Goal: Task Accomplishment & Management: Use online tool/utility

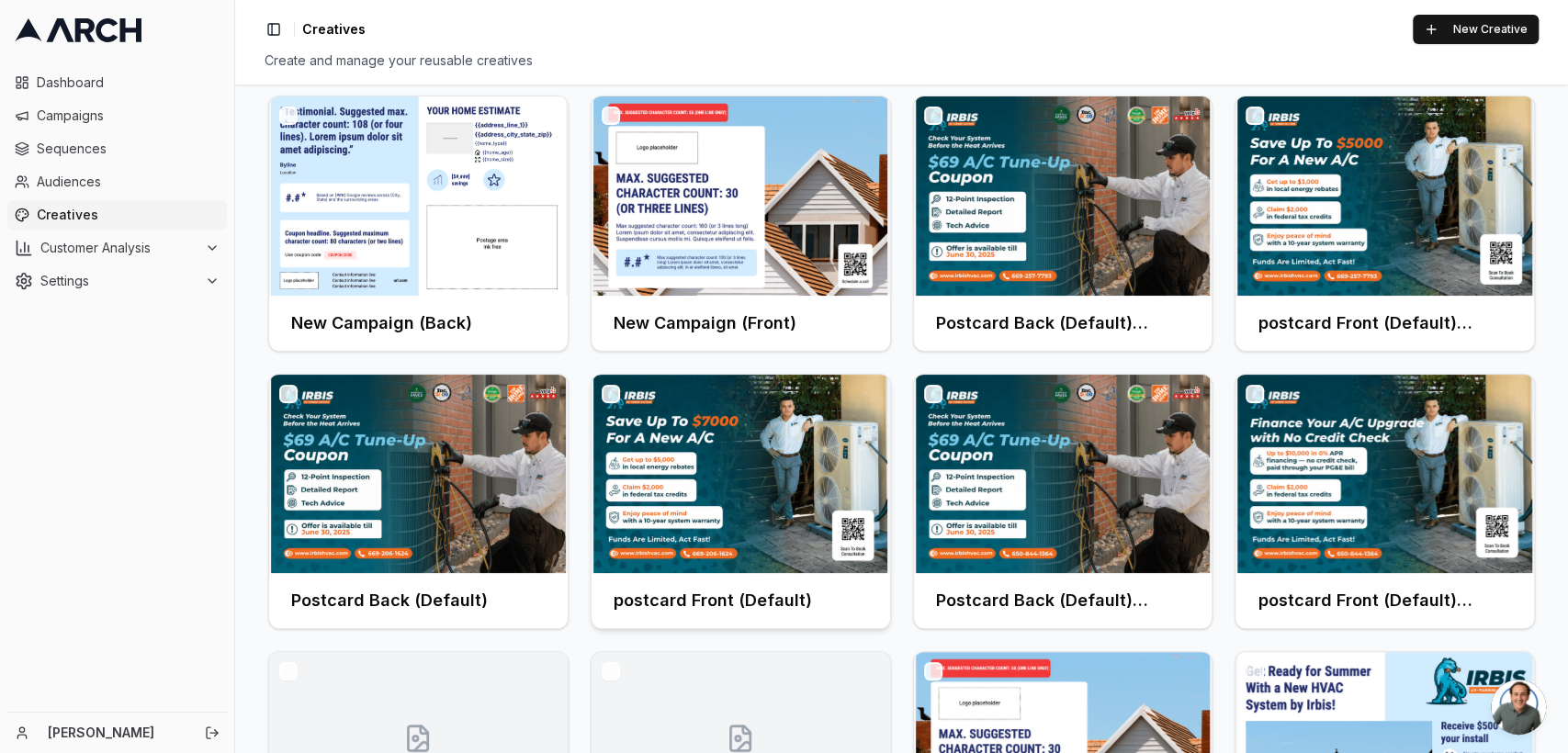
scroll to position [119, 0]
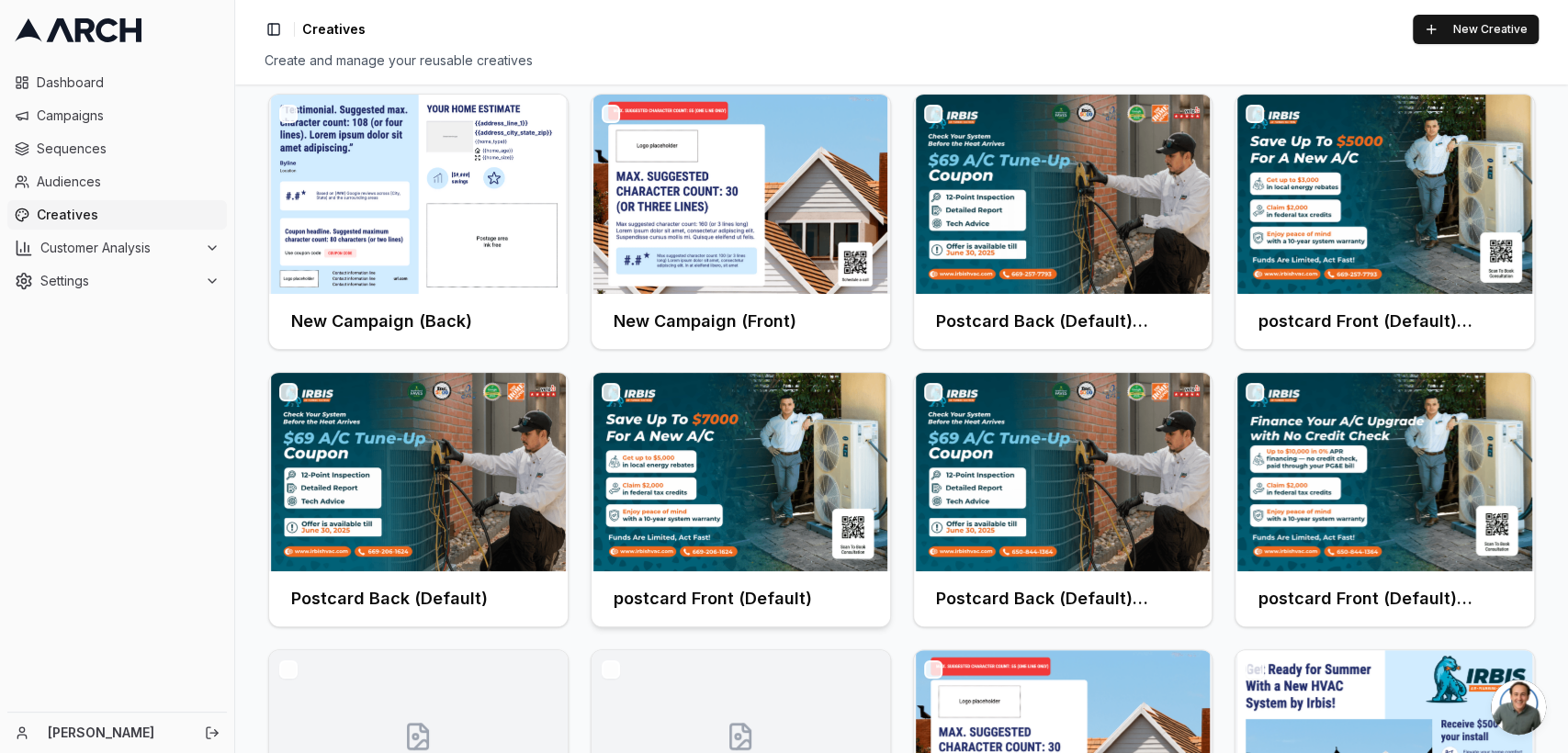
click at [671, 552] on img at bounding box center [740, 471] width 299 height 199
click at [671, 588] on h3 "postcard Front (Default)" at bounding box center [712, 598] width 199 height 26
click at [676, 469] on img at bounding box center [740, 471] width 299 height 199
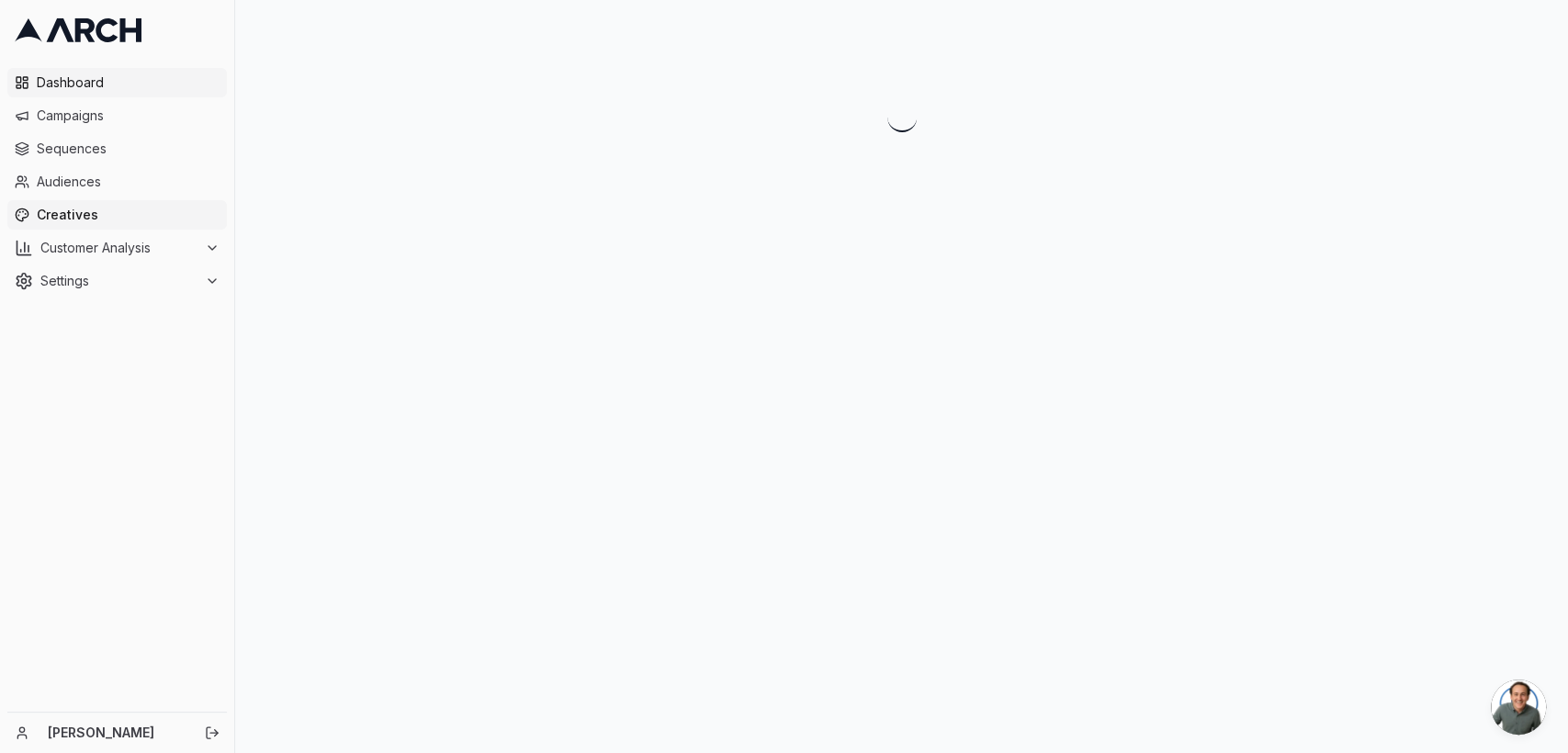
click at [59, 96] on link "Dashboard" at bounding box center [117, 82] width 220 height 30
click at [51, 112] on span "Campaigns" at bounding box center [127, 115] width 182 height 18
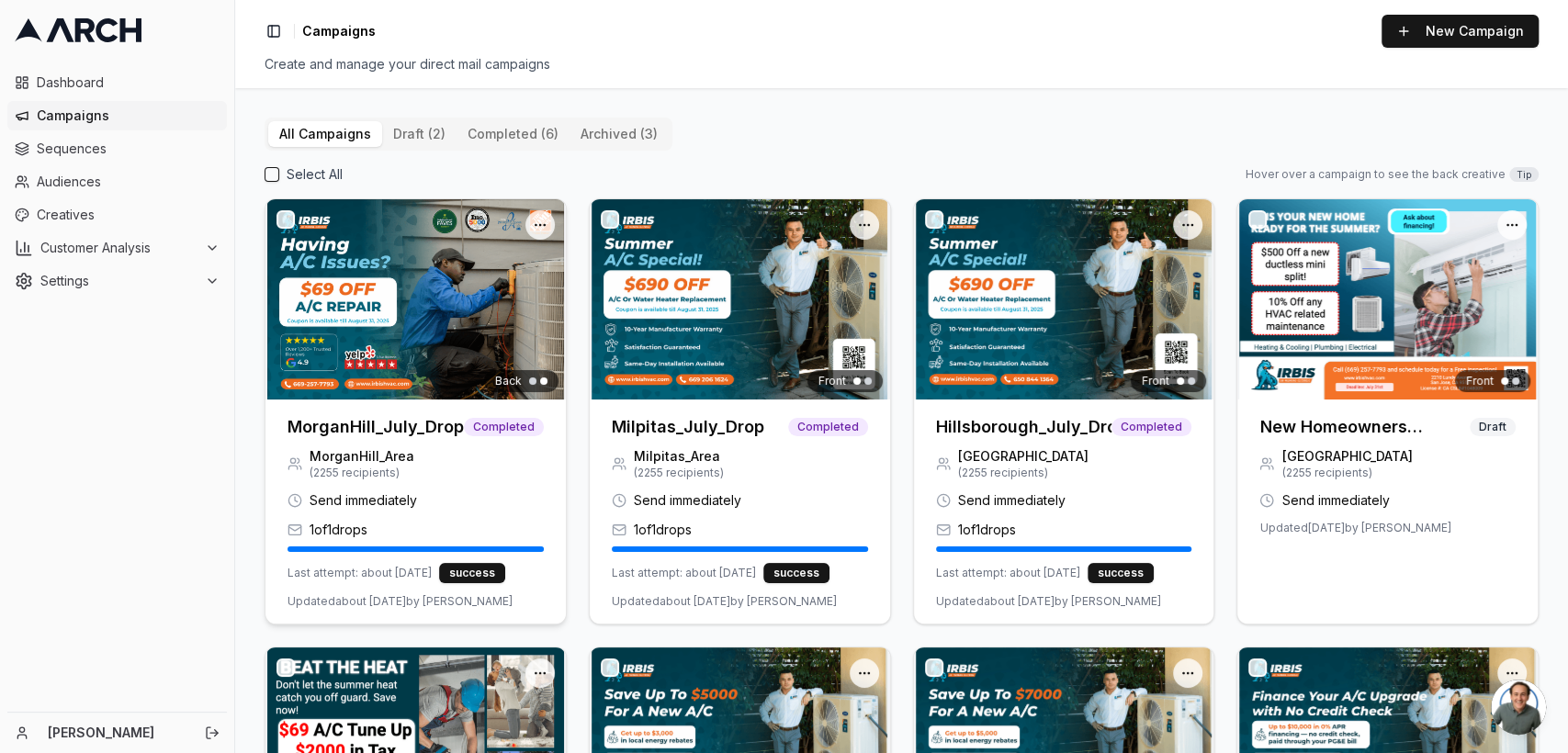
click at [416, 428] on h3 "MorganHill_July_Drop" at bounding box center [375, 427] width 177 height 26
click at [310, 376] on img at bounding box center [415, 300] width 300 height 200
click at [364, 417] on h3 "MorganHill_July_Drop" at bounding box center [375, 427] width 177 height 26
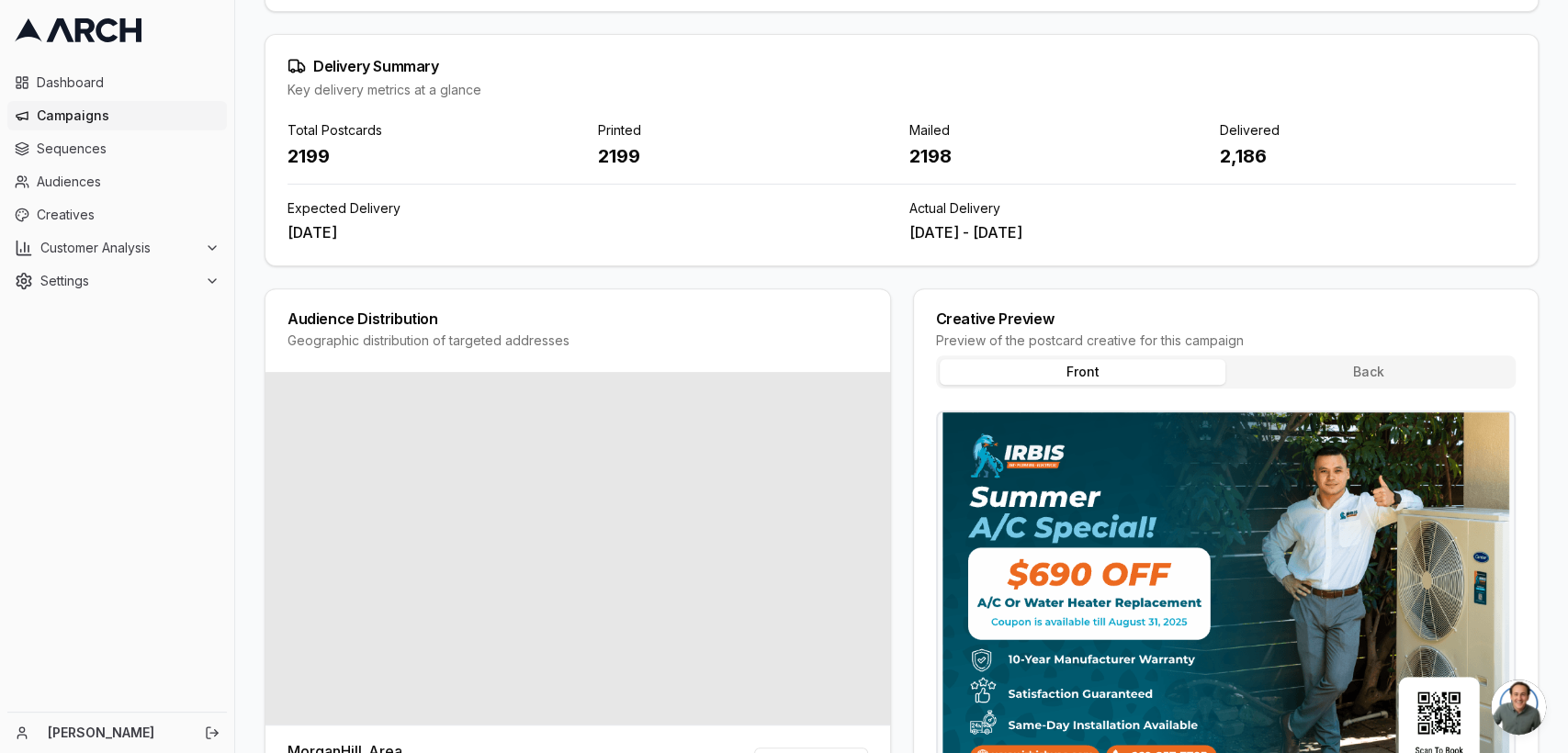
scroll to position [455, 0]
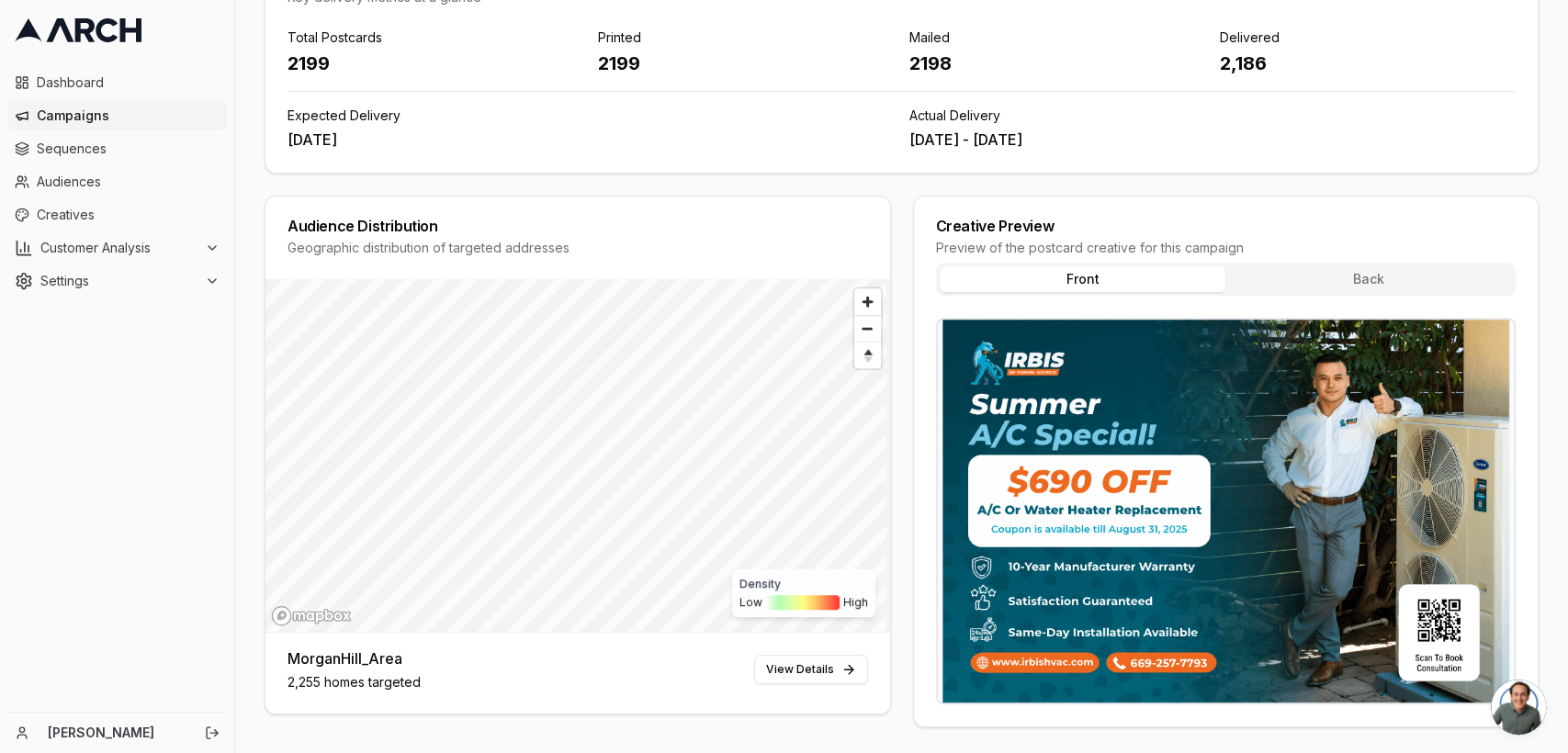
click at [1342, 292] on div "Front Back" at bounding box center [1226, 279] width 581 height 33
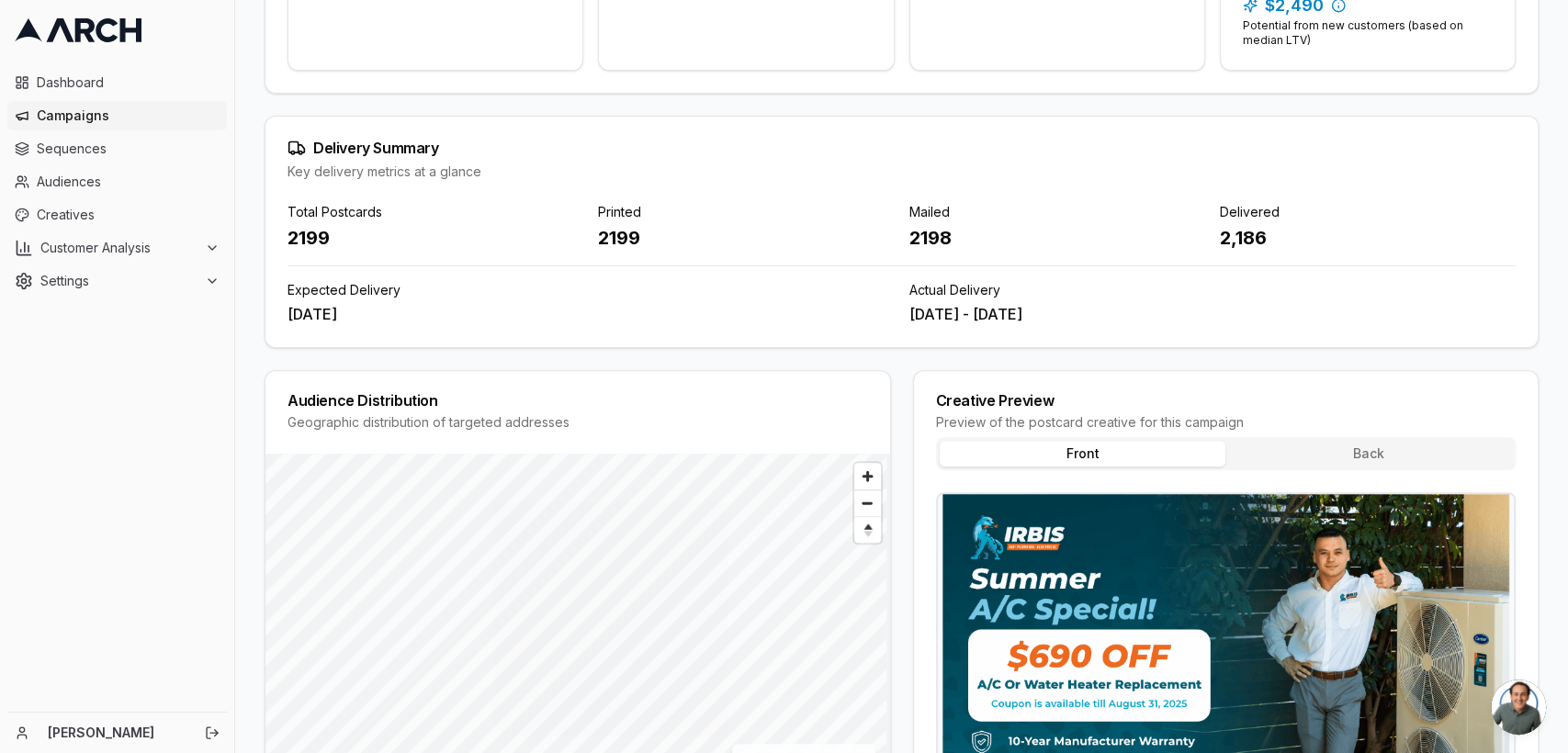
scroll to position [630, 0]
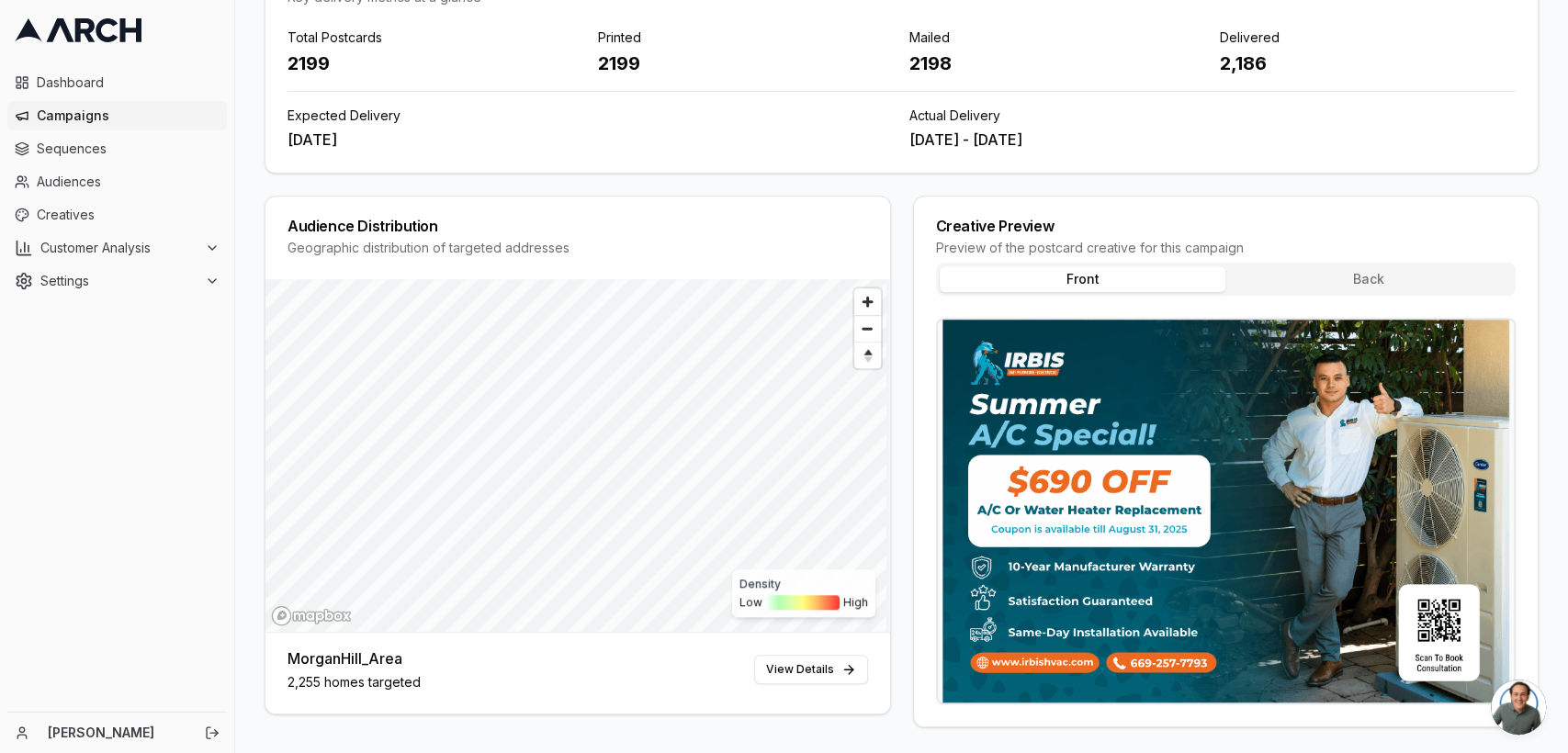
click at [1323, 276] on button "Back" at bounding box center [1368, 279] width 286 height 26
click at [1085, 270] on button "Front" at bounding box center [1083, 279] width 286 height 26
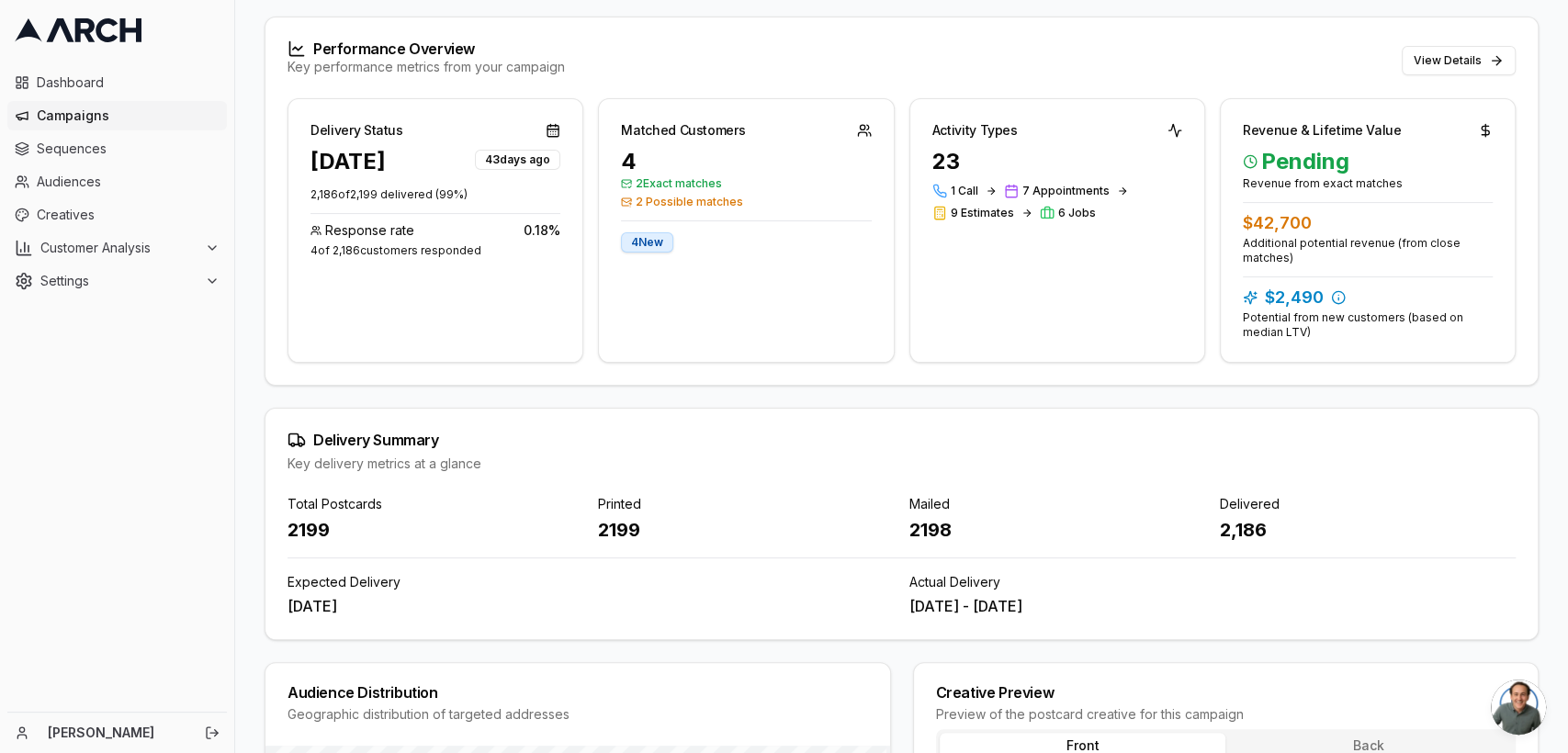
scroll to position [0, 0]
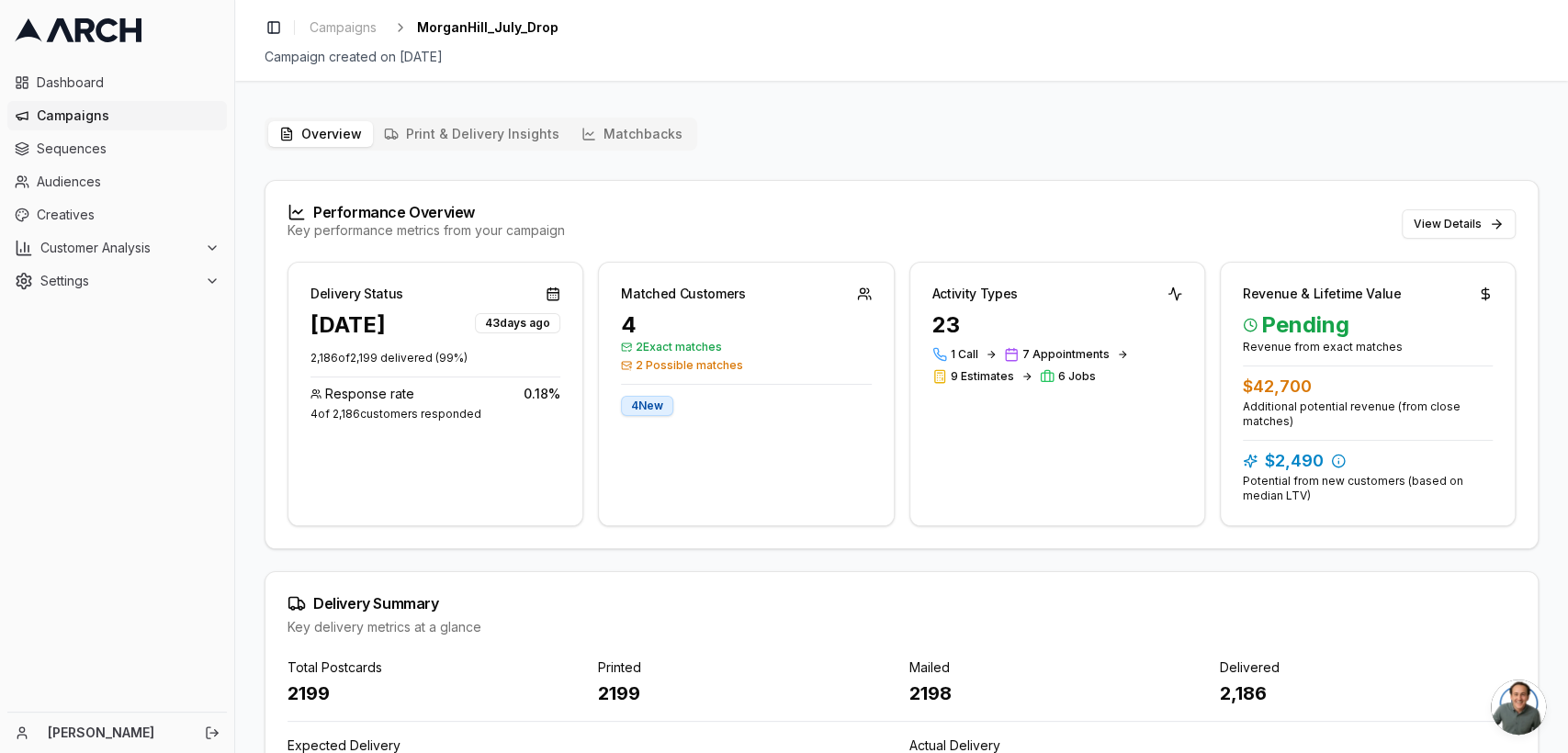
click at [427, 138] on button "Print & Delivery Insights" at bounding box center [471, 134] width 198 height 26
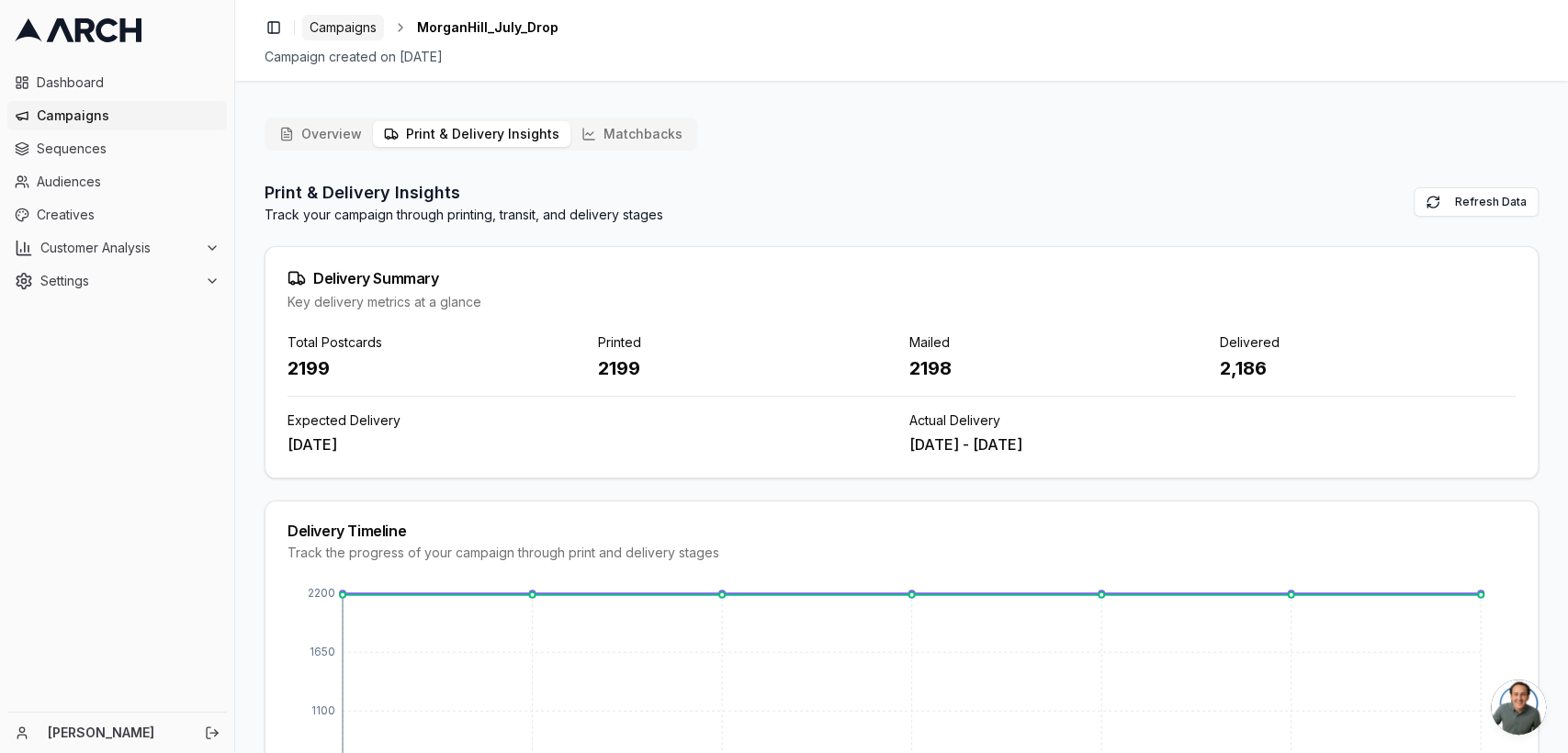
click at [338, 28] on span "Campaigns" at bounding box center [343, 27] width 67 height 18
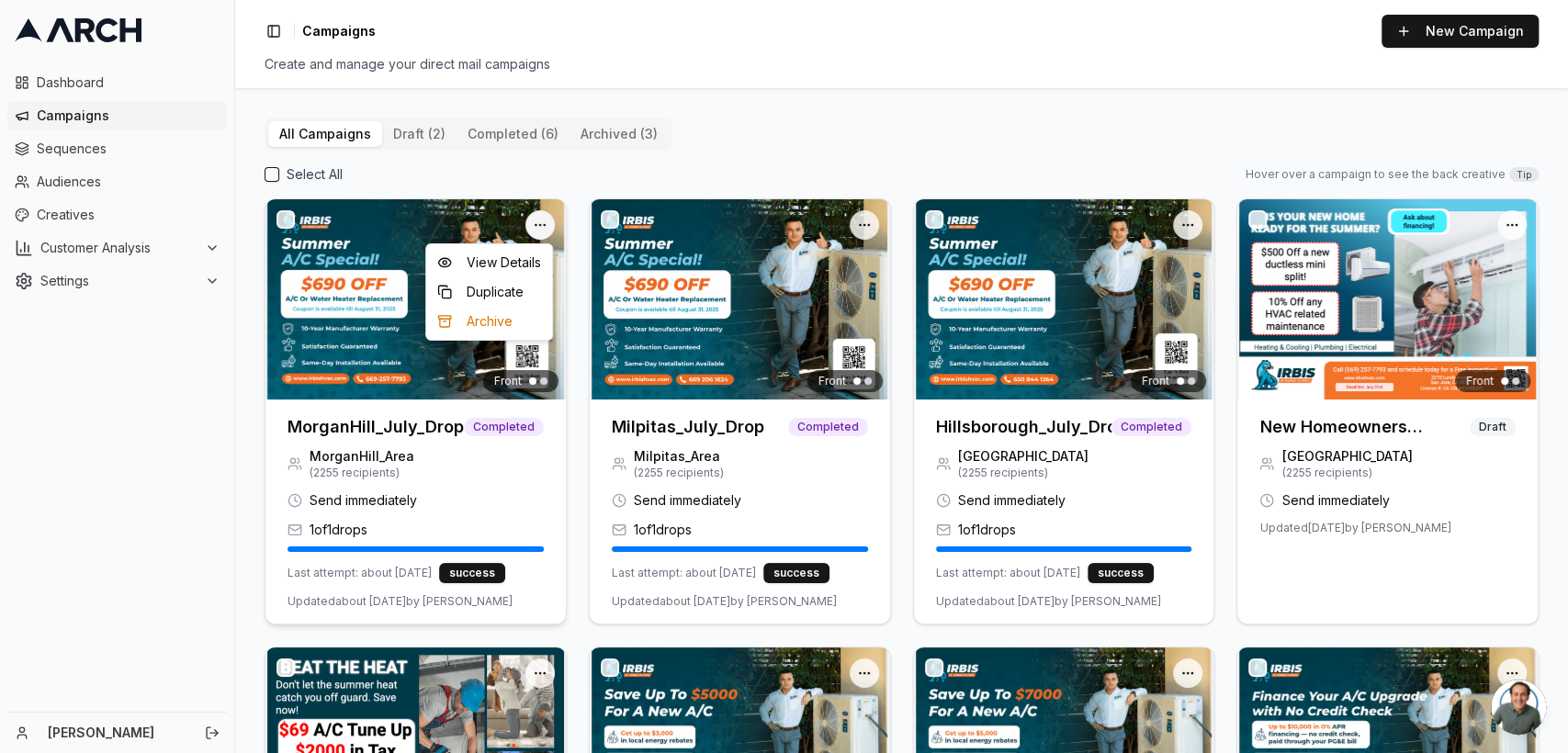
click at [540, 219] on html "Dashboard Campaigns Sequences Audiences Creatives Customer Analysis Settings [P…" at bounding box center [784, 376] width 1568 height 753
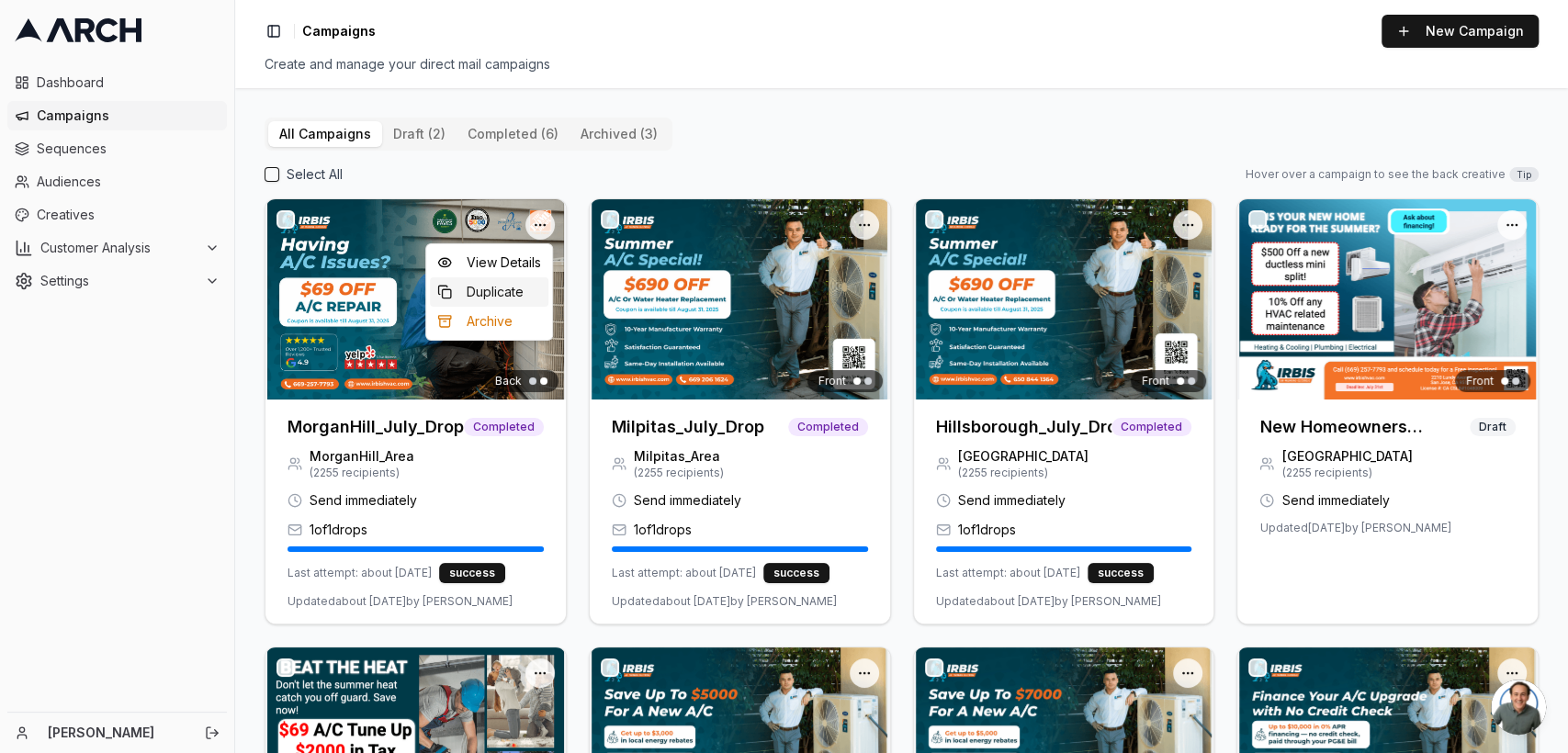
click at [497, 288] on div "Duplicate" at bounding box center [489, 291] width 118 height 30
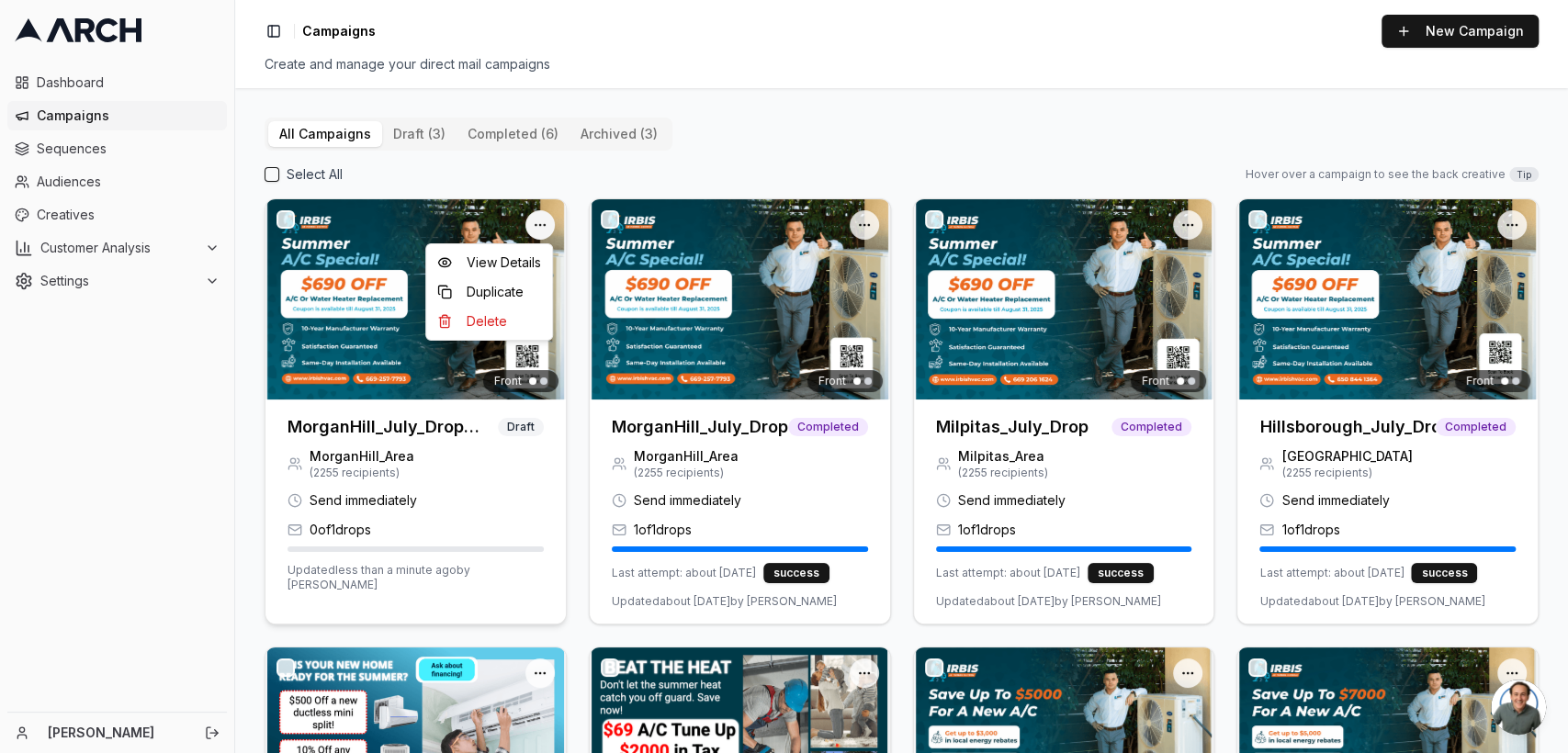
click at [532, 233] on html "Dashboard Campaigns Sequences Audiences Creatives Customer Analysis Settings [P…" at bounding box center [784, 376] width 1568 height 753
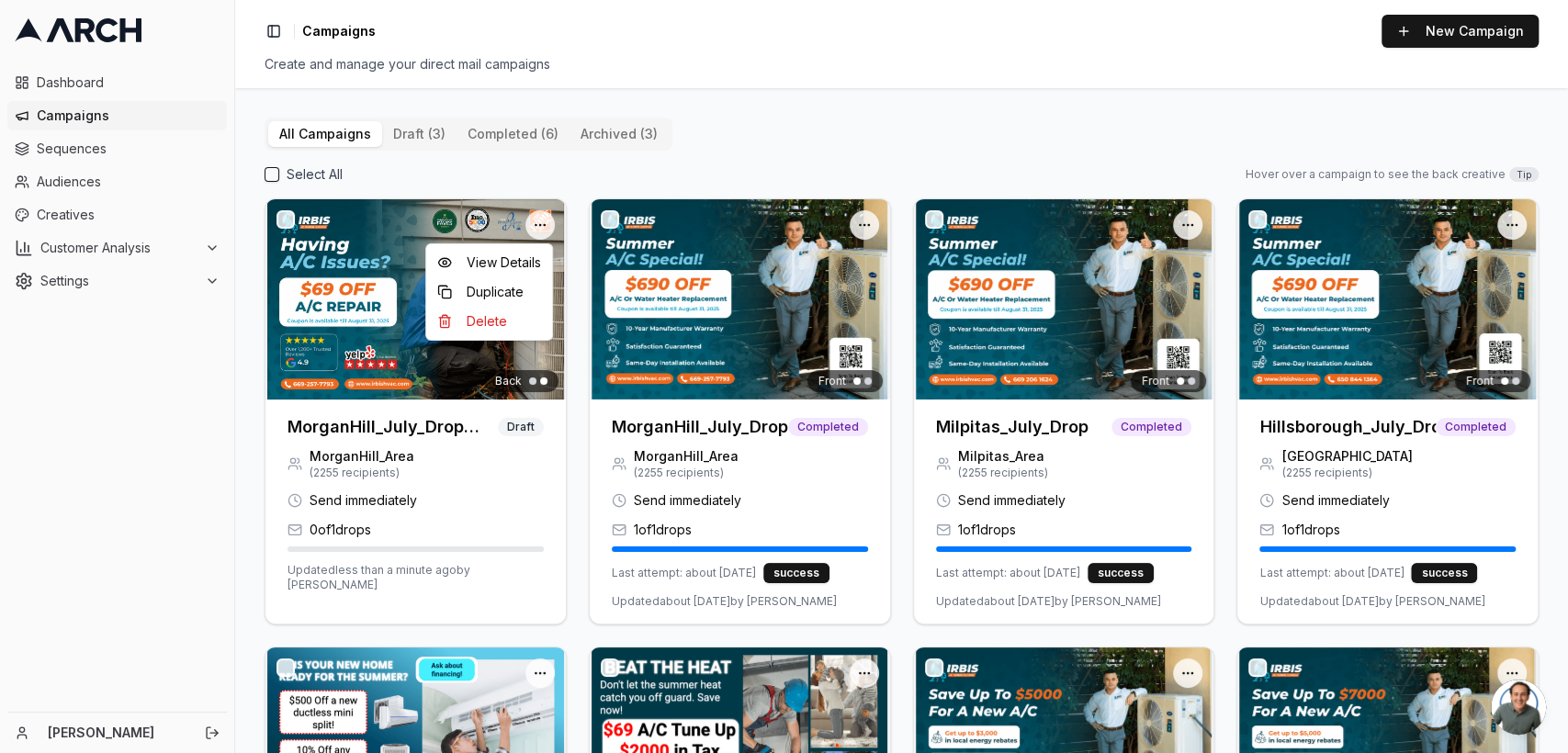
click at [419, 423] on html "Dashboard Campaigns Sequences Audiences Creatives Customer Analysis Settings [P…" at bounding box center [784, 376] width 1568 height 753
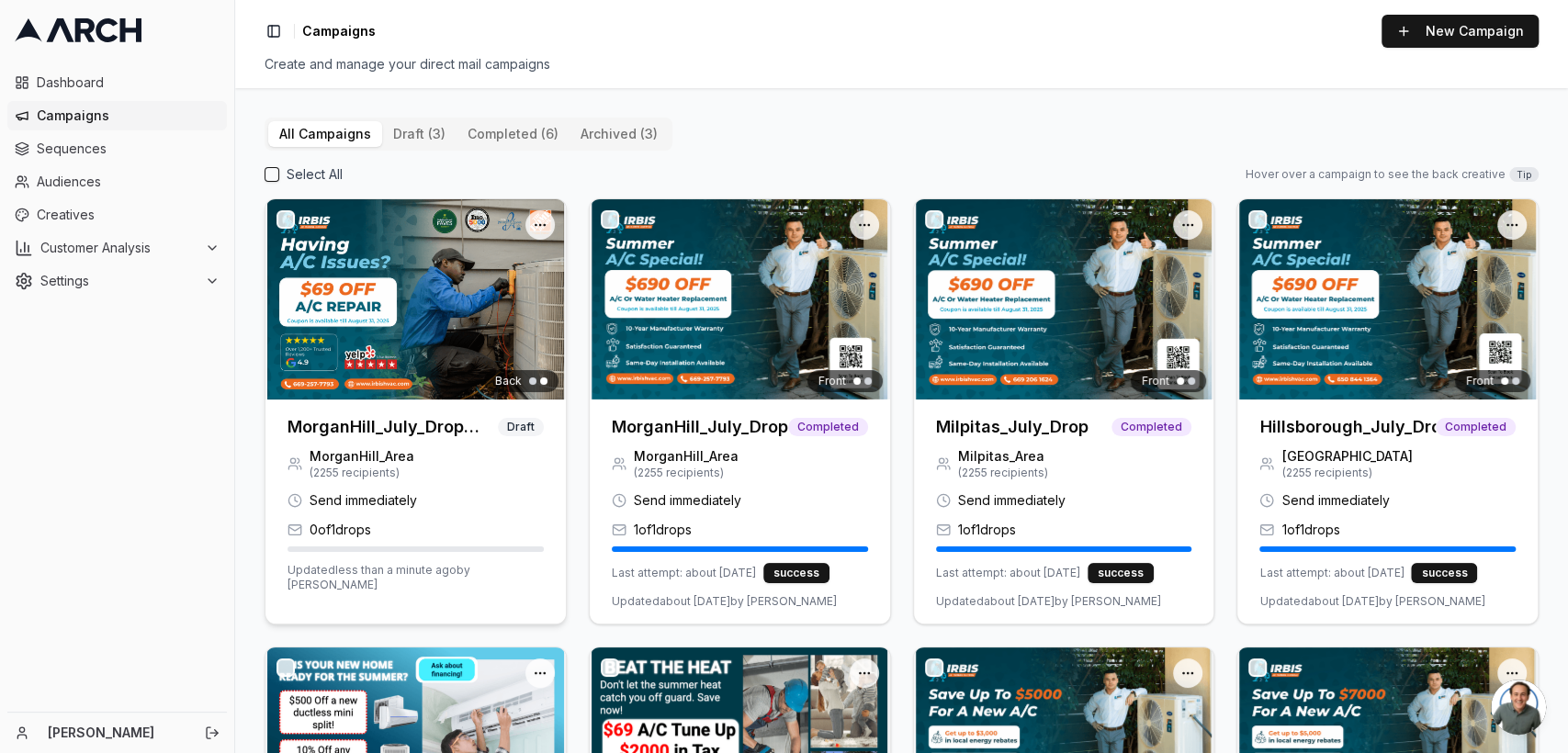
click at [391, 422] on h3 "MorganHill_July_Drop (Copy)" at bounding box center [392, 427] width 210 height 26
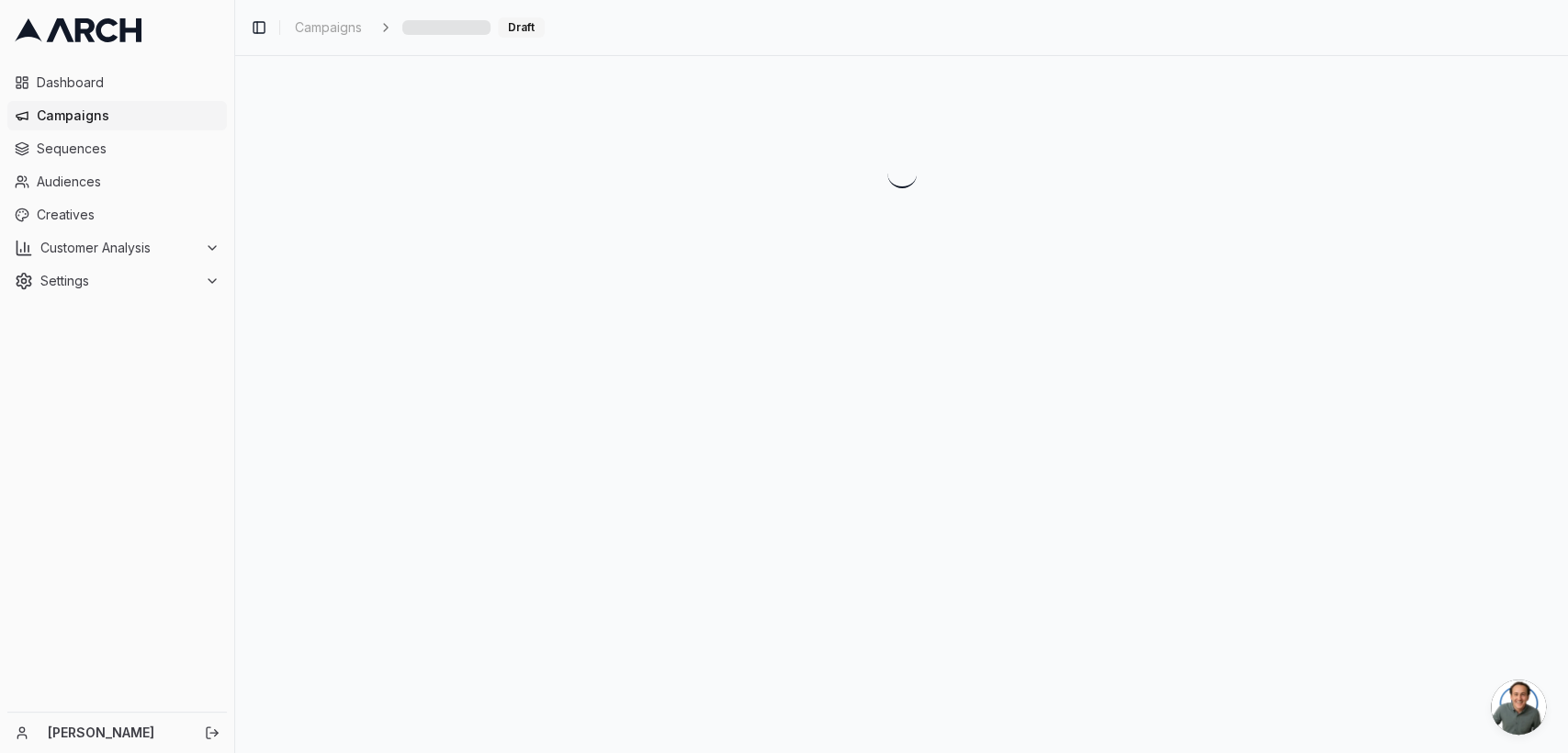
click at [380, 357] on div "Toggle Sidebar Campaigns Draft" at bounding box center [901, 376] width 1332 height 753
